Goal: Transaction & Acquisition: Purchase product/service

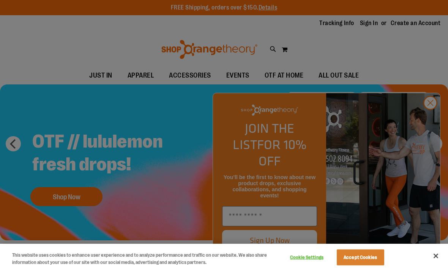
click at [429, 119] on div at bounding box center [224, 135] width 448 height 270
click at [428, 119] on div at bounding box center [224, 135] width 448 height 270
click at [426, 112] on div at bounding box center [224, 135] width 448 height 270
click at [370, 254] on button "Accept Cookies" at bounding box center [361, 257] width 48 height 16
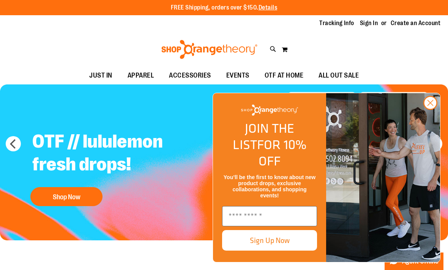
click at [433, 109] on circle "Close dialog" at bounding box center [431, 103] width 13 height 13
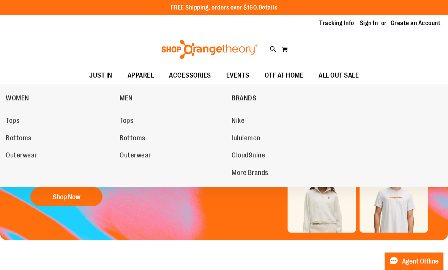
click at [130, 121] on span "Tops" at bounding box center [127, 122] width 14 height 10
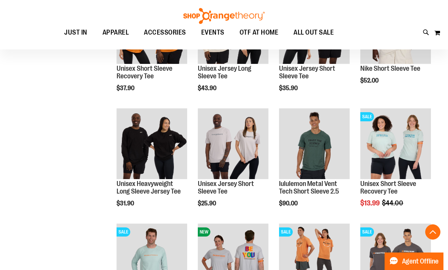
scroll to position [581, 0]
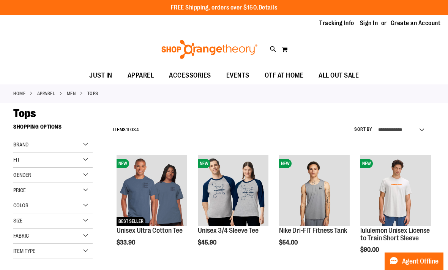
click at [87, 144] on div "Brand" at bounding box center [52, 144] width 79 height 15
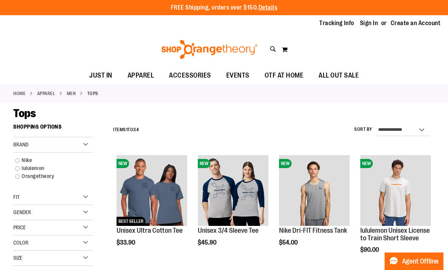
click at [203, 116] on div "Tops" at bounding box center [224, 113] width 422 height 14
click at [48, 95] on link "APPAREL" at bounding box center [46, 93] width 18 height 7
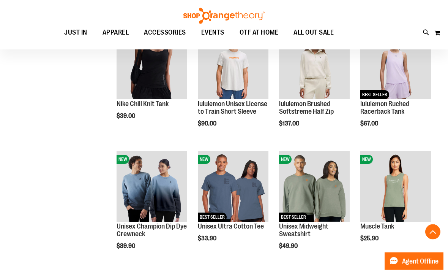
scroll to position [371, 0]
click at [156, 182] on img "product" at bounding box center [152, 186] width 71 height 71
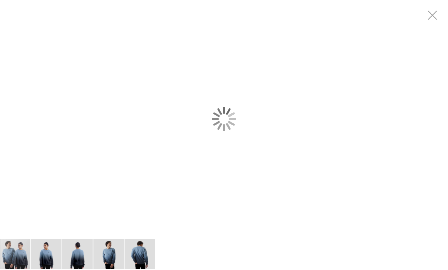
click at [155, 234] on div "carousel" at bounding box center [224, 119] width 448 height 238
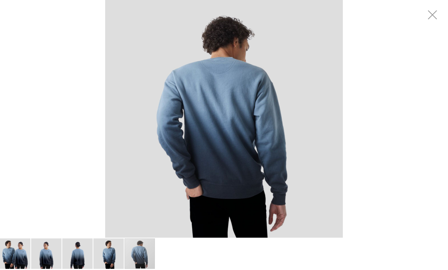
scroll to position [29, 0]
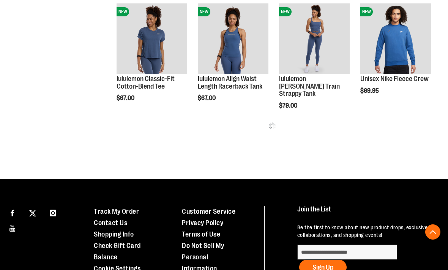
scroll to position [396, 0]
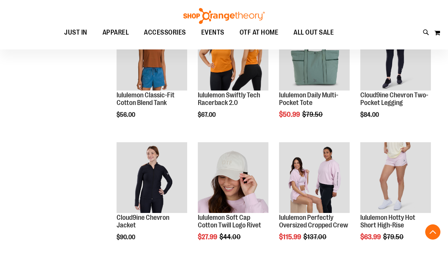
scroll to position [870, 0]
